Goal: Transaction & Acquisition: Purchase product/service

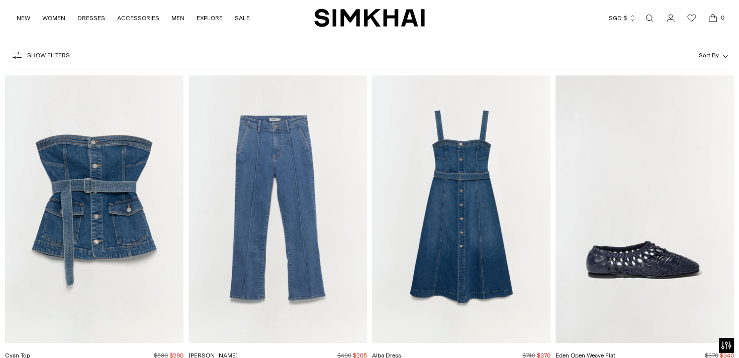
scroll to position [62, 0]
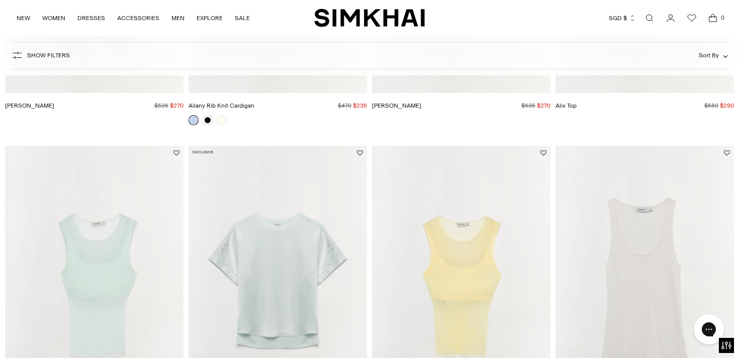
scroll to position [401, 0]
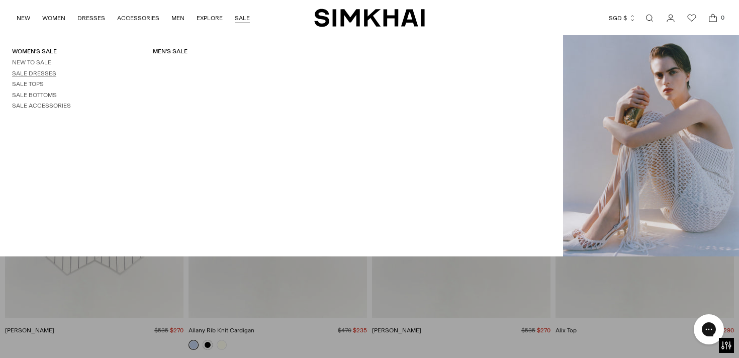
click at [47, 73] on link "Sale Dresses" at bounding box center [34, 73] width 44 height 7
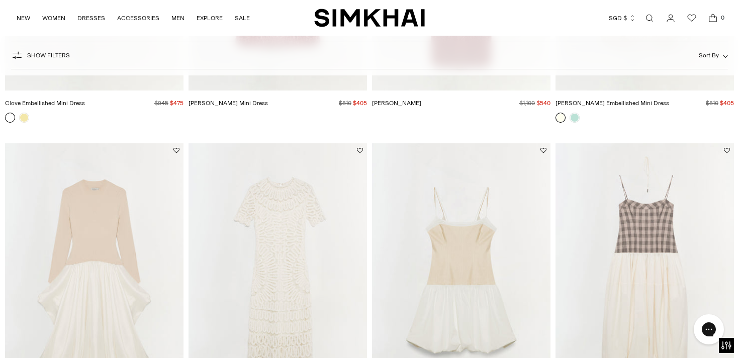
scroll to position [274, 0]
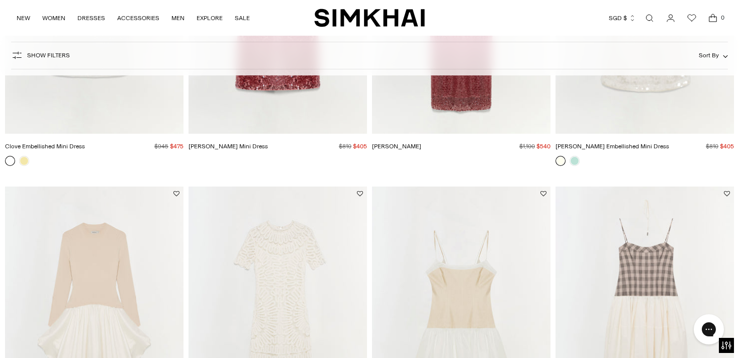
click at [722, 52] on button "Sort By" at bounding box center [713, 55] width 29 height 11
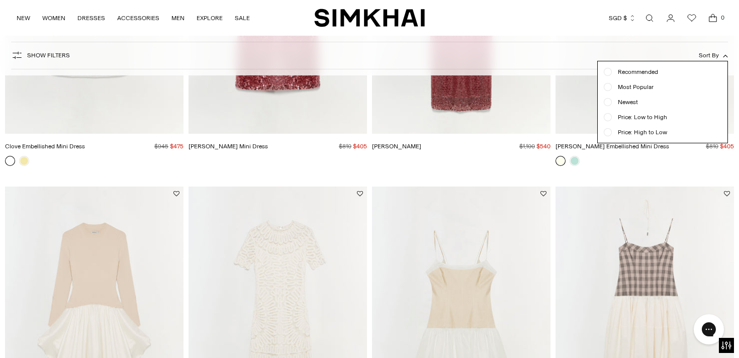
click at [648, 117] on span "Price: Low to High" at bounding box center [639, 117] width 55 height 9
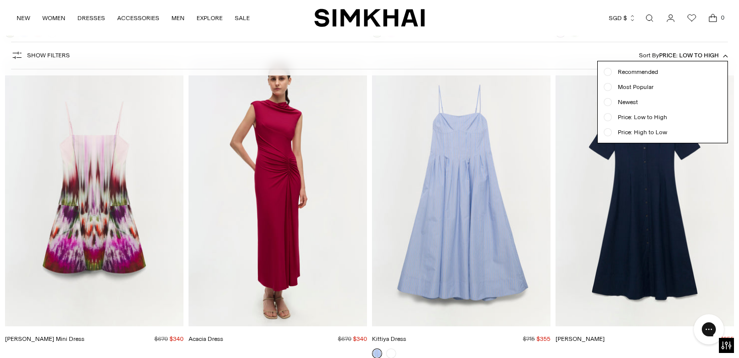
scroll to position [4240, 0]
